Goal: Use online tool/utility: Utilize a website feature to perform a specific function

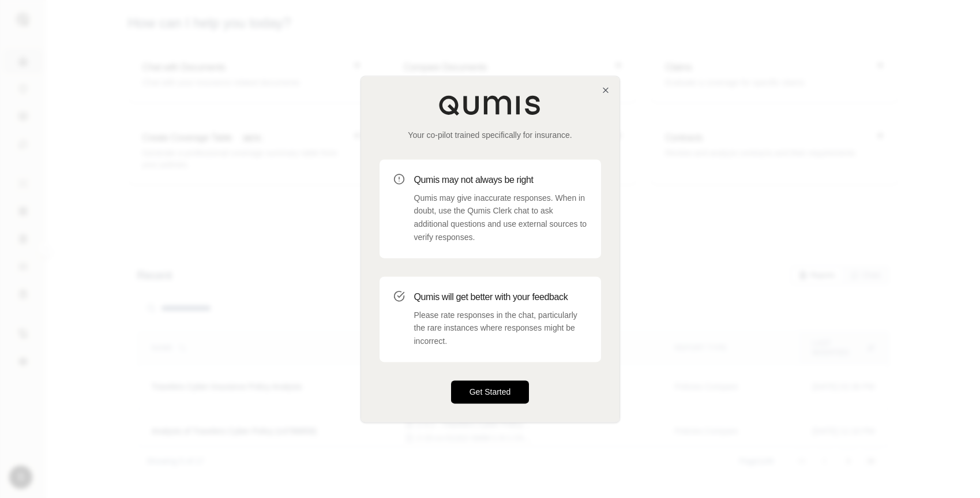
click at [510, 382] on button "Get Started" at bounding box center [490, 391] width 78 height 23
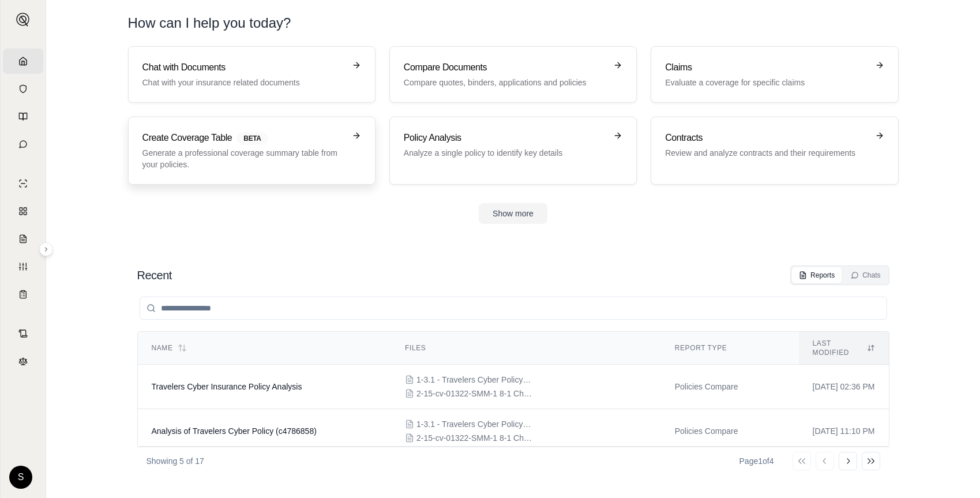
click at [226, 138] on h3 "Create Coverage Table BETA" at bounding box center [243, 138] width 202 height 14
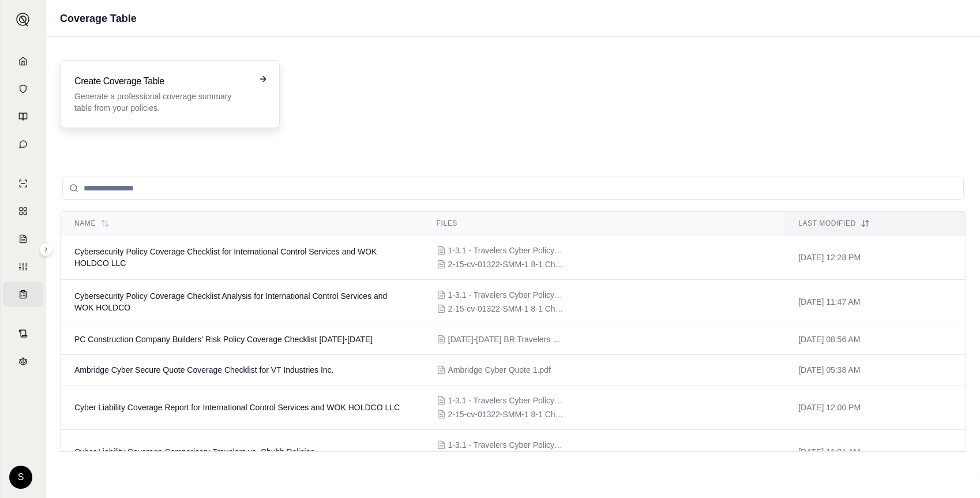
click at [189, 91] on p "Generate a professional coverage summary table from your policies." at bounding box center [161, 102] width 175 height 23
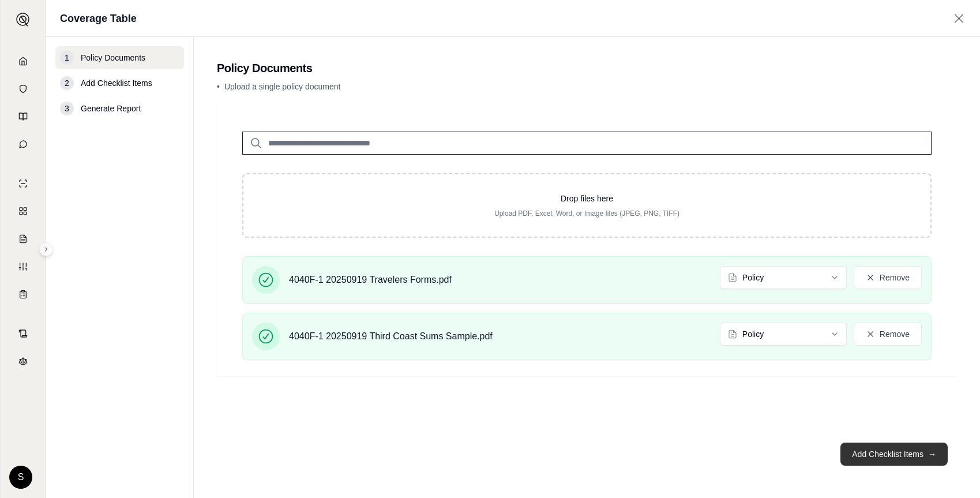
click at [907, 460] on button "Add Checklist Items →" at bounding box center [893, 453] width 107 height 23
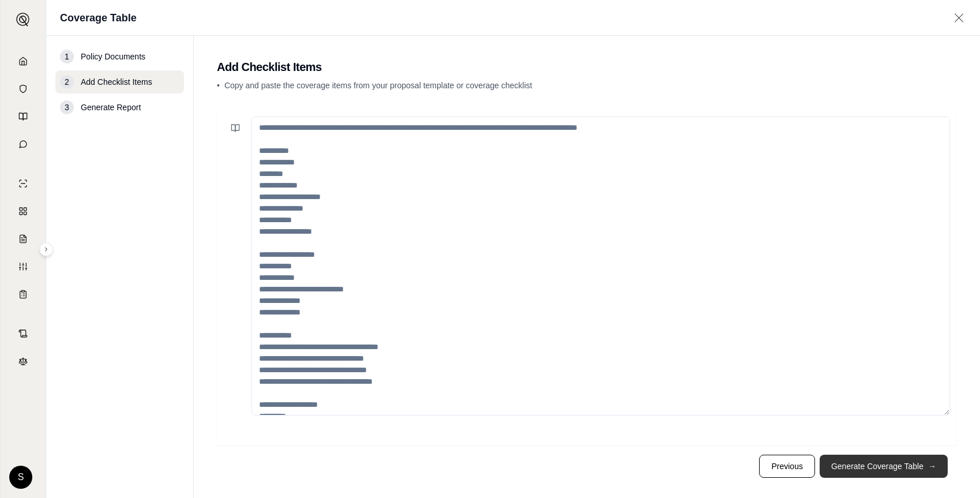
click at [907, 460] on button "Generate Coverage Table →" at bounding box center [883, 465] width 128 height 23
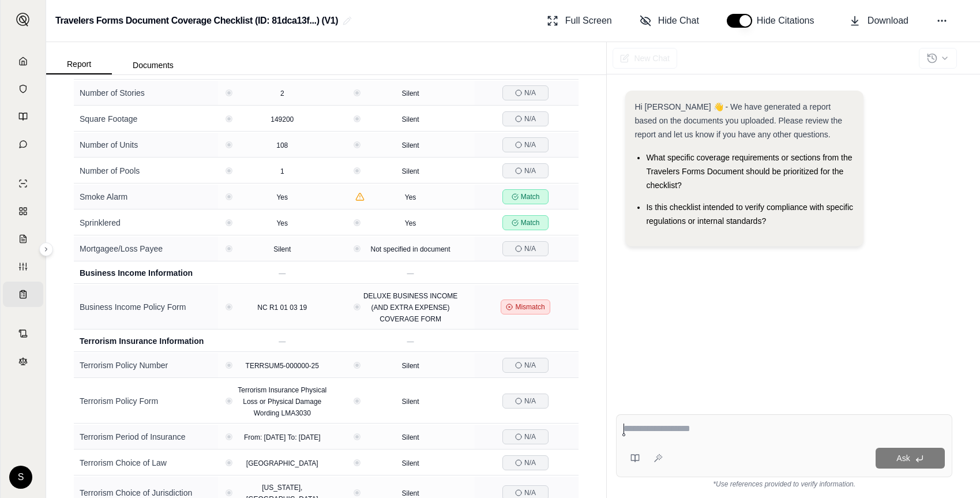
scroll to position [1342, 0]
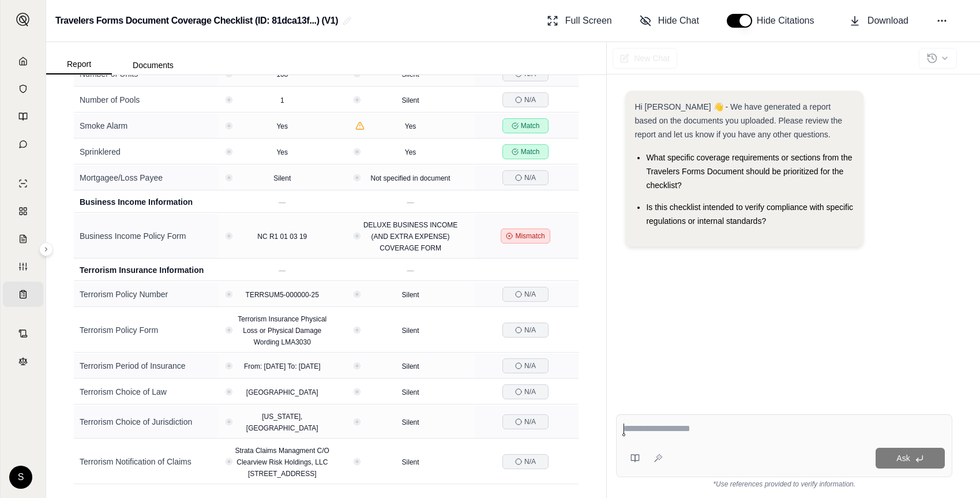
click at [25, 298] on icon at bounding box center [22, 294] width 9 height 9
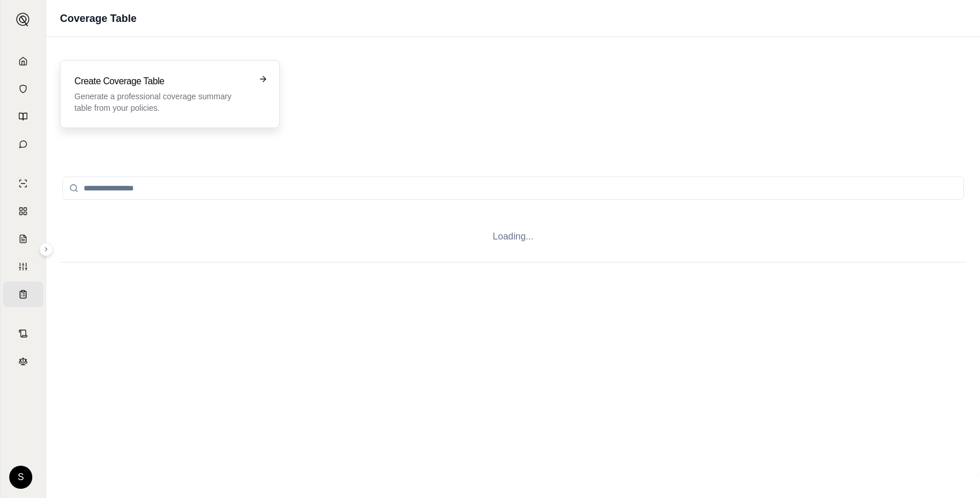
click at [185, 97] on p "Generate a professional coverage summary table from your policies." at bounding box center [161, 102] width 175 height 23
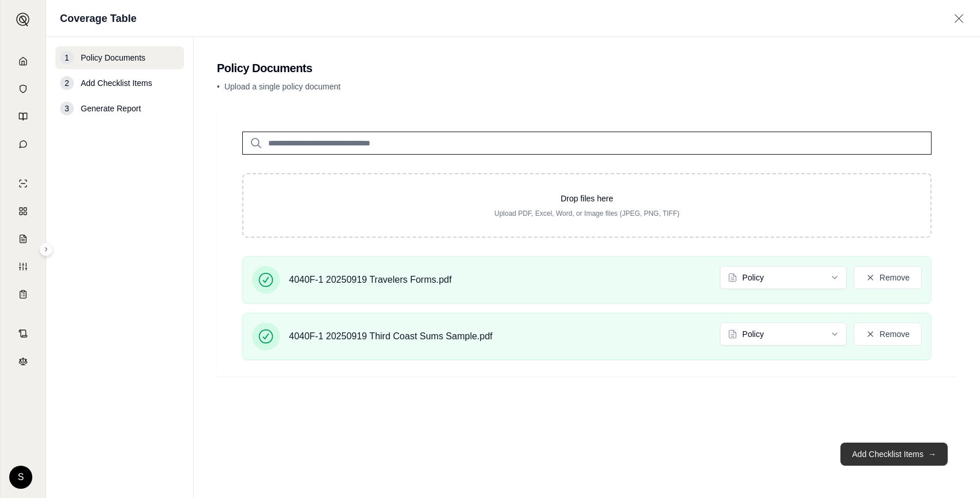
click at [909, 456] on button "Add Checklist Items →" at bounding box center [893, 453] width 107 height 23
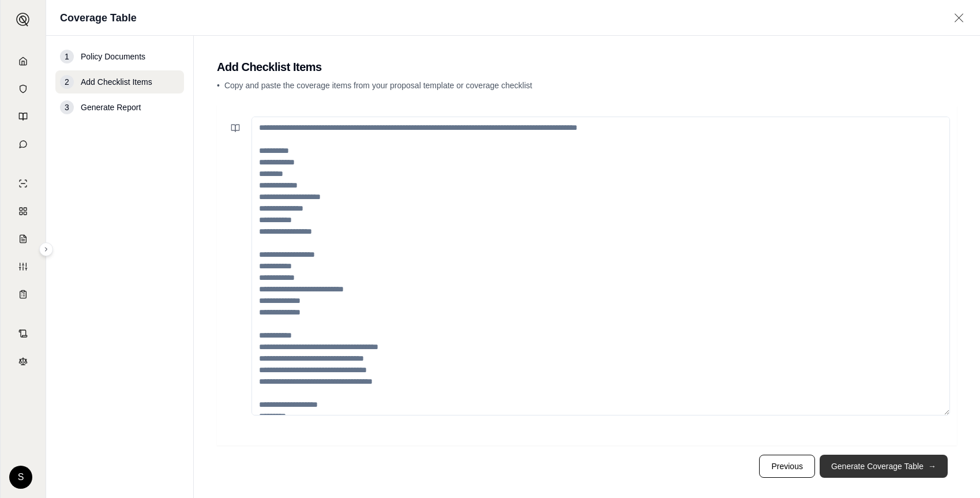
click at [901, 468] on button "Generate Coverage Table →" at bounding box center [883, 465] width 128 height 23
